Goal: Task Accomplishment & Management: Use online tool/utility

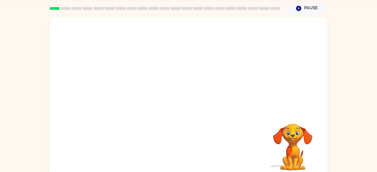
scroll to position [26, 0]
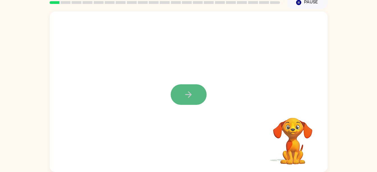
click at [190, 89] on button "button" at bounding box center [189, 94] width 36 height 21
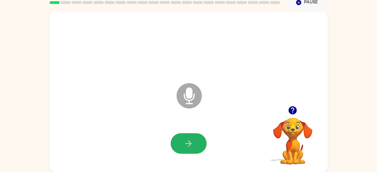
click at [190, 137] on button "button" at bounding box center [189, 143] width 36 height 21
click at [190, 138] on icon "button" at bounding box center [189, 143] width 10 height 10
click at [192, 144] on icon "button" at bounding box center [189, 143] width 10 height 10
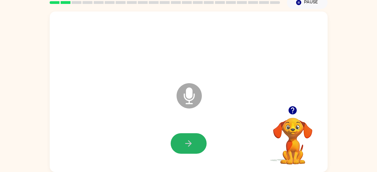
click at [192, 144] on icon "button" at bounding box center [189, 143] width 10 height 10
click at [190, 146] on icon "button" at bounding box center [189, 143] width 10 height 10
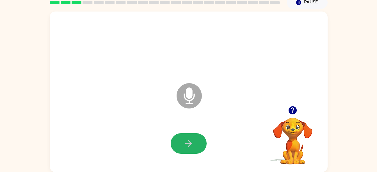
click at [190, 146] on icon "button" at bounding box center [189, 143] width 10 height 10
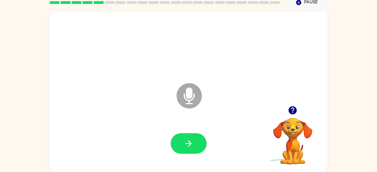
click at [193, 95] on icon at bounding box center [189, 95] width 25 height 25
click at [187, 146] on icon "button" at bounding box center [189, 143] width 10 height 10
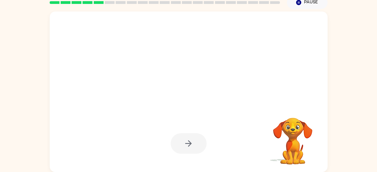
click at [187, 146] on div at bounding box center [189, 143] width 36 height 21
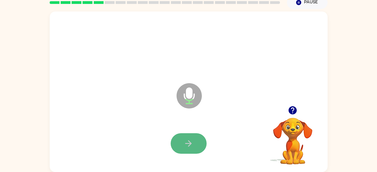
click at [187, 148] on icon "button" at bounding box center [189, 143] width 10 height 10
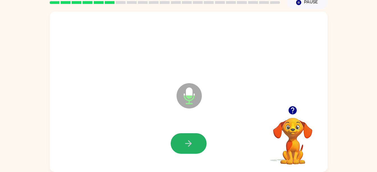
click at [187, 148] on icon "button" at bounding box center [189, 143] width 10 height 10
click at [186, 145] on icon "button" at bounding box center [189, 143] width 10 height 10
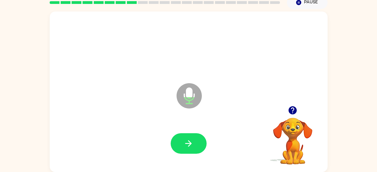
click at [186, 145] on icon "button" at bounding box center [189, 143] width 10 height 10
click at [186, 137] on button "button" at bounding box center [189, 143] width 36 height 21
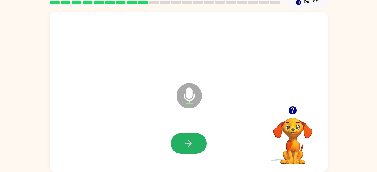
click at [186, 137] on button "button" at bounding box center [189, 143] width 36 height 21
click at [185, 146] on icon "button" at bounding box center [189, 143] width 10 height 10
click at [188, 144] on icon "button" at bounding box center [188, 143] width 6 height 6
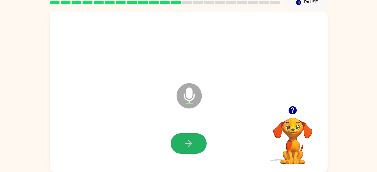
click at [188, 144] on icon "button" at bounding box center [188, 143] width 6 height 6
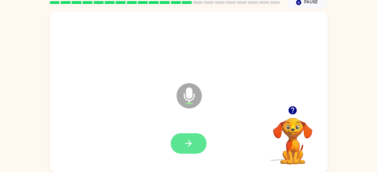
click at [188, 144] on icon "button" at bounding box center [188, 143] width 6 height 6
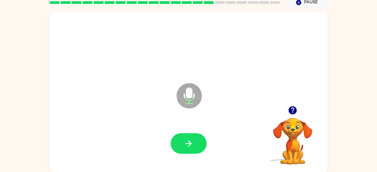
click at [188, 144] on icon "button" at bounding box center [188, 143] width 6 height 6
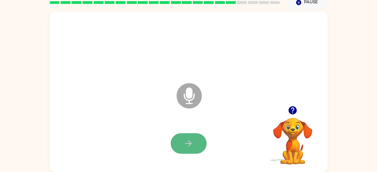
click at [201, 147] on button "button" at bounding box center [189, 143] width 36 height 21
click at [182, 136] on button "button" at bounding box center [189, 143] width 36 height 21
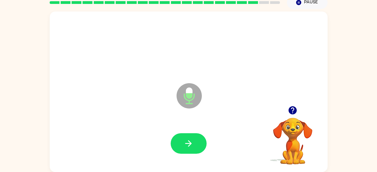
click at [182, 136] on button "button" at bounding box center [189, 143] width 36 height 21
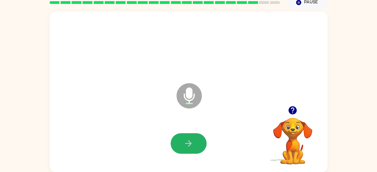
click at [182, 136] on button "button" at bounding box center [189, 143] width 36 height 21
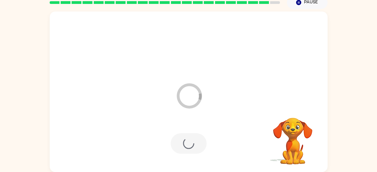
scroll to position [15, 0]
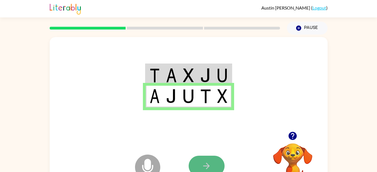
click at [212, 165] on button "button" at bounding box center [207, 166] width 36 height 21
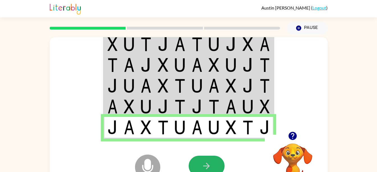
click at [212, 165] on button "button" at bounding box center [207, 166] width 36 height 21
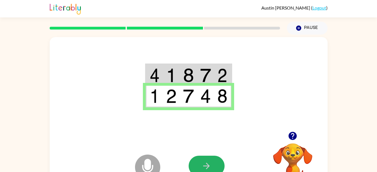
click at [212, 165] on button "button" at bounding box center [207, 166] width 36 height 21
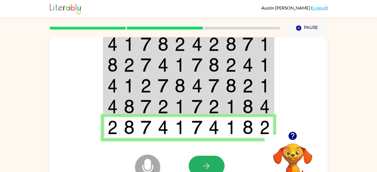
click at [212, 165] on button "button" at bounding box center [207, 166] width 36 height 21
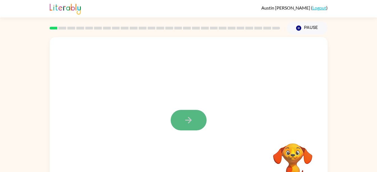
click at [188, 122] on icon "button" at bounding box center [189, 120] width 10 height 10
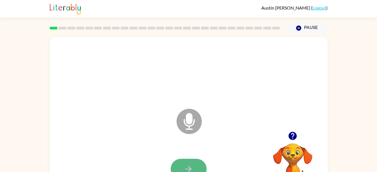
click at [186, 159] on button "button" at bounding box center [189, 169] width 36 height 21
click at [189, 165] on icon "button" at bounding box center [189, 169] width 10 height 10
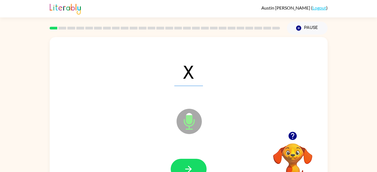
click at [187, 163] on button "button" at bounding box center [189, 169] width 36 height 21
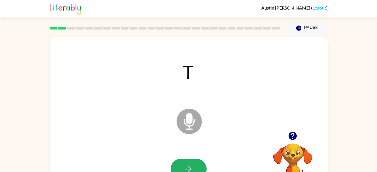
click at [187, 163] on button "button" at bounding box center [189, 169] width 36 height 21
drag, startPoint x: 187, startPoint y: 163, endPoint x: 181, endPoint y: 186, distance: 23.8
click at [181, 172] on html "Austin Thomas ( Logout ) Pause Pause j Microphone The Microphone is here when i…" at bounding box center [188, 98] width 377 height 197
click at [188, 164] on icon "button" at bounding box center [189, 169] width 10 height 10
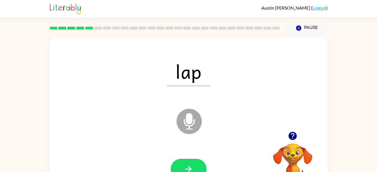
click at [188, 164] on icon "button" at bounding box center [189, 169] width 10 height 10
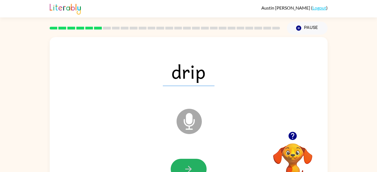
click at [188, 164] on icon "button" at bounding box center [189, 169] width 10 height 10
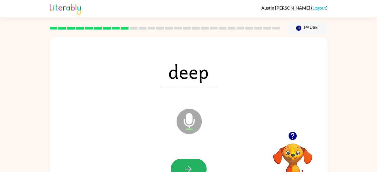
click at [188, 164] on icon "button" at bounding box center [189, 169] width 10 height 10
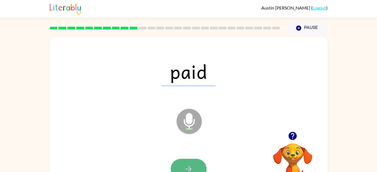
click at [188, 163] on button "button" at bounding box center [189, 169] width 36 height 21
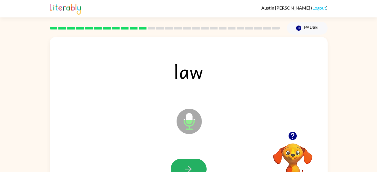
click at [188, 163] on button "button" at bounding box center [189, 169] width 36 height 21
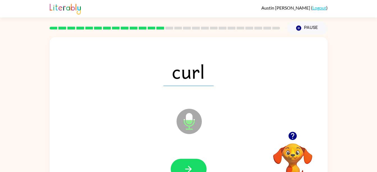
click at [188, 163] on button "button" at bounding box center [189, 169] width 36 height 21
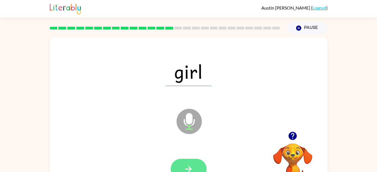
click at [186, 163] on button "button" at bounding box center [189, 169] width 36 height 21
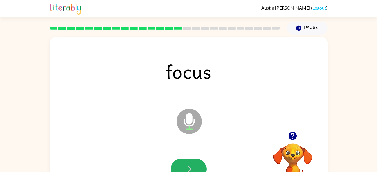
click at [186, 163] on button "button" at bounding box center [189, 169] width 36 height 21
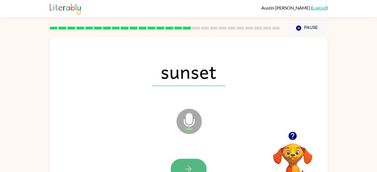
click at [185, 164] on icon "button" at bounding box center [189, 169] width 10 height 10
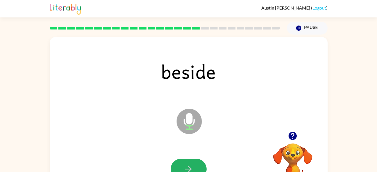
click at [185, 164] on icon "button" at bounding box center [189, 169] width 10 height 10
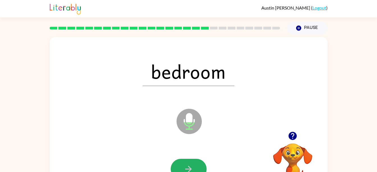
click at [185, 164] on icon "button" at bounding box center [189, 169] width 10 height 10
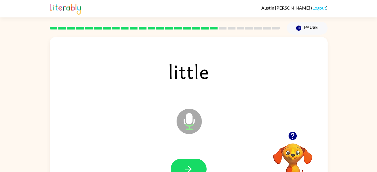
click at [184, 165] on icon "button" at bounding box center [189, 169] width 10 height 10
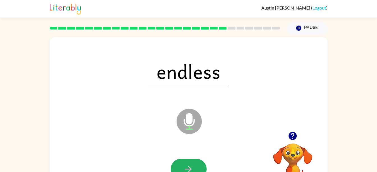
click at [184, 165] on icon "button" at bounding box center [189, 169] width 10 height 10
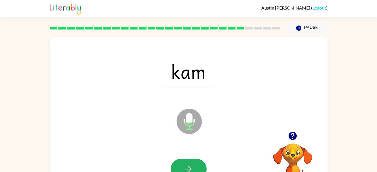
click at [184, 165] on icon "button" at bounding box center [189, 169] width 10 height 10
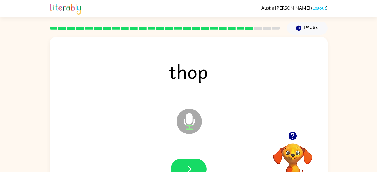
click at [184, 165] on icon "button" at bounding box center [189, 169] width 10 height 10
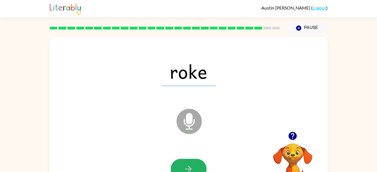
click at [184, 165] on icon "button" at bounding box center [189, 169] width 10 height 10
